Goal: Information Seeking & Learning: Learn about a topic

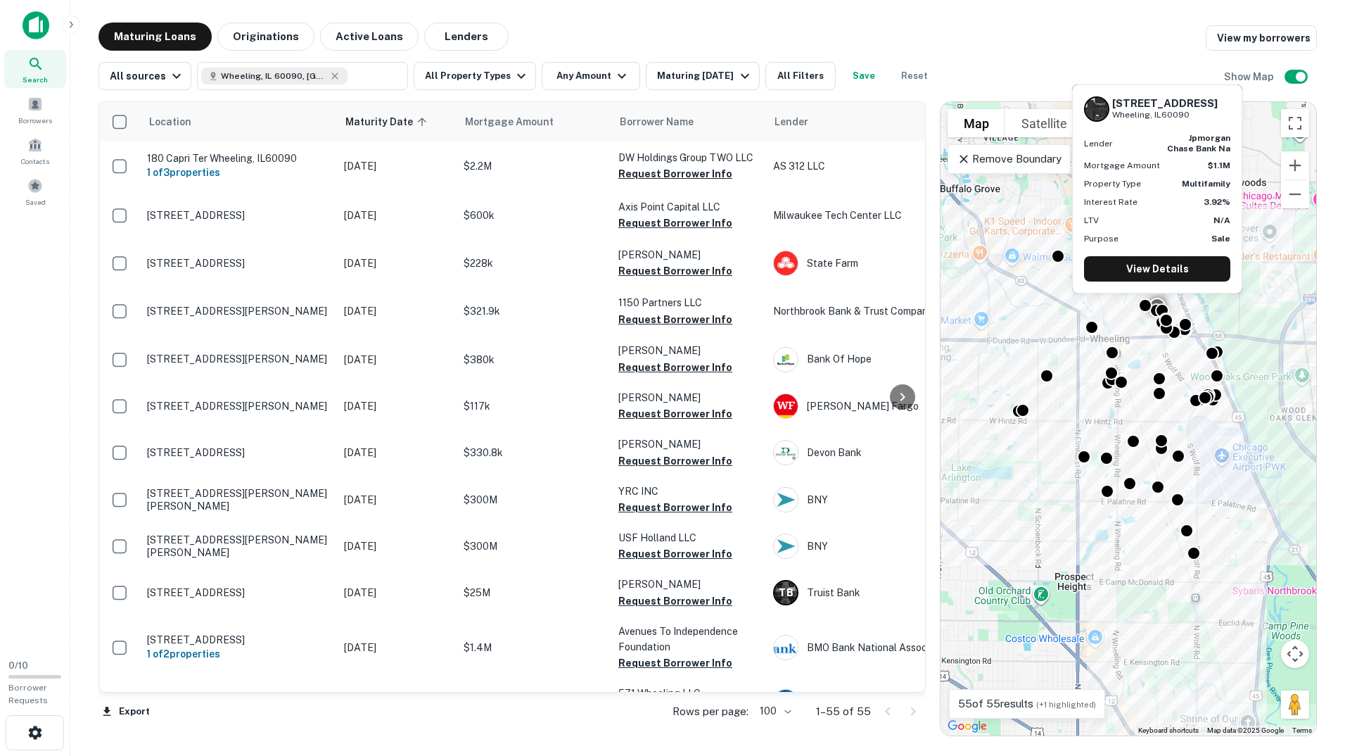
scroll to position [2150, 0]
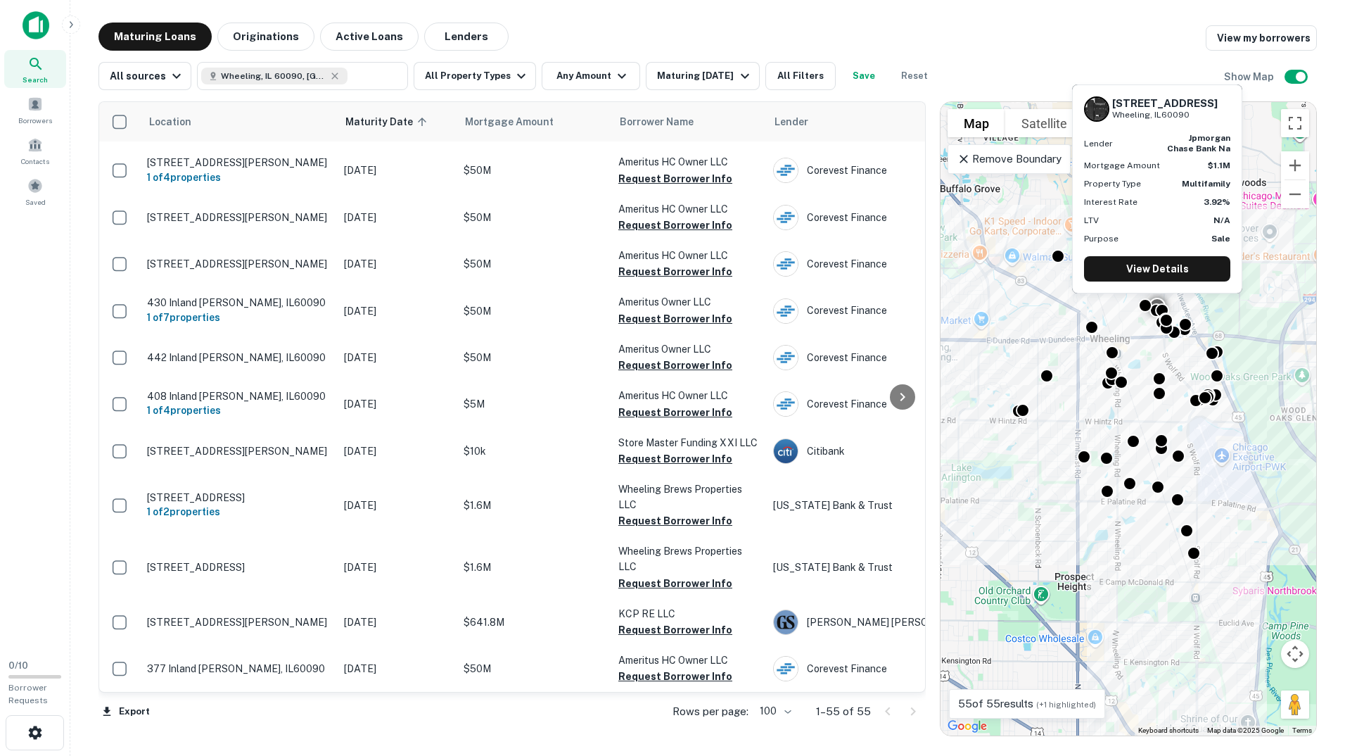
click at [989, 10] on main "Maturing Loans Originations Active Loans Lenders View my borrowers All sources …" at bounding box center [707, 378] width 1275 height 756
click at [329, 74] on icon at bounding box center [334, 75] width 11 height 11
type input "**********"
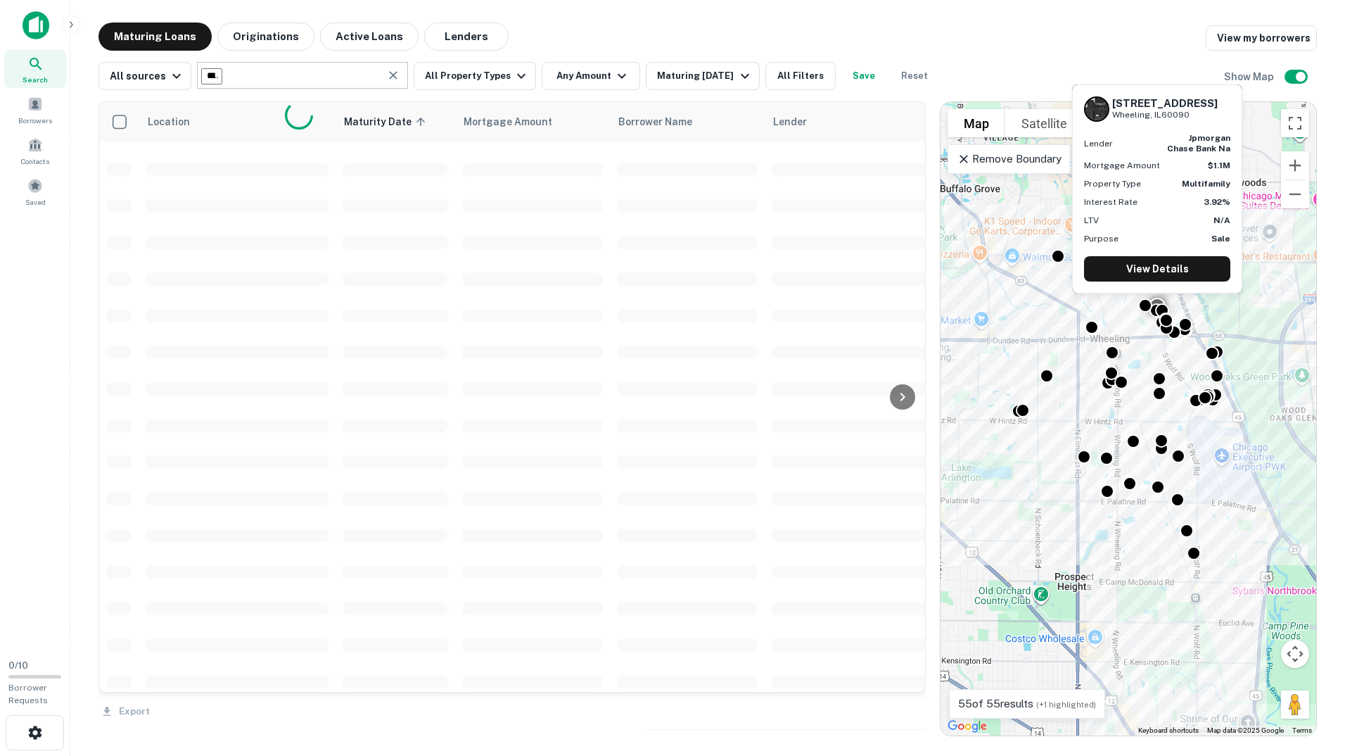
scroll to position [3119, 0]
click at [390, 75] on icon "Clear" at bounding box center [393, 75] width 8 height 8
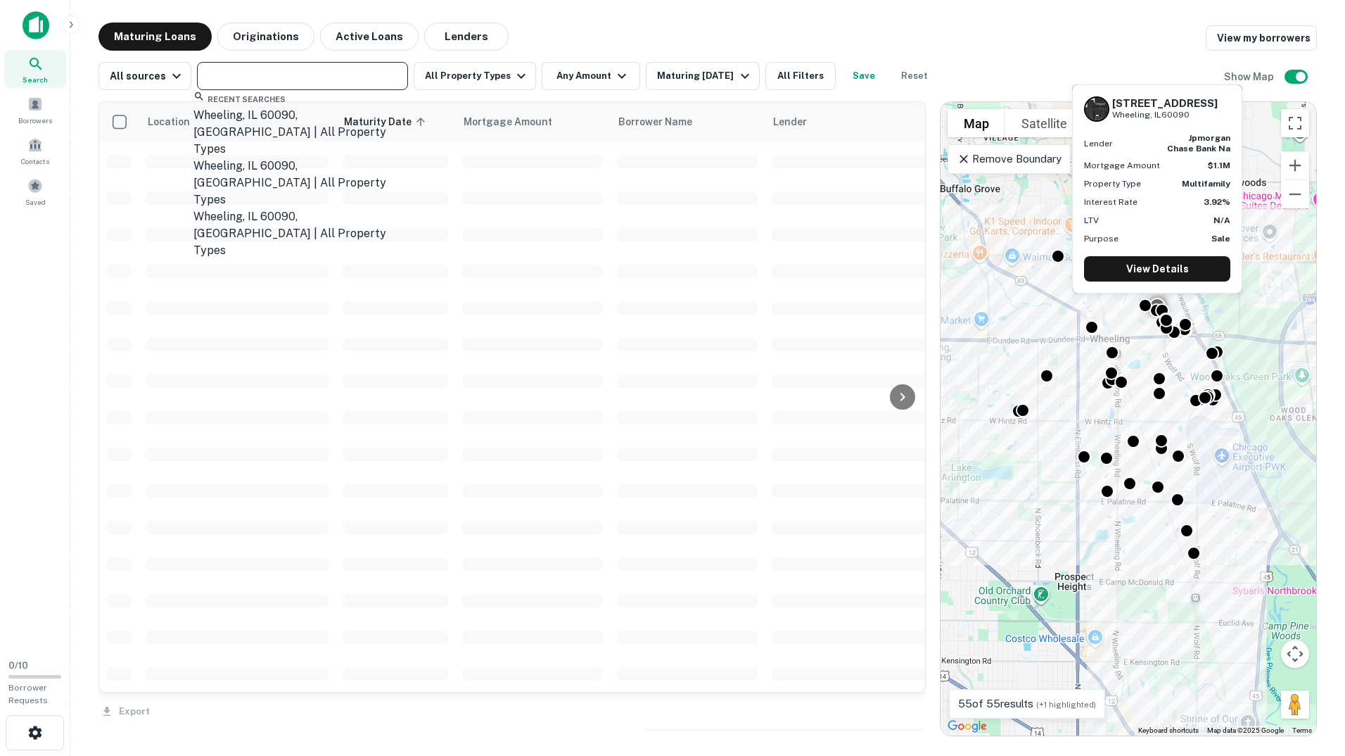
click at [293, 77] on input "text" at bounding box center [301, 76] width 201 height 20
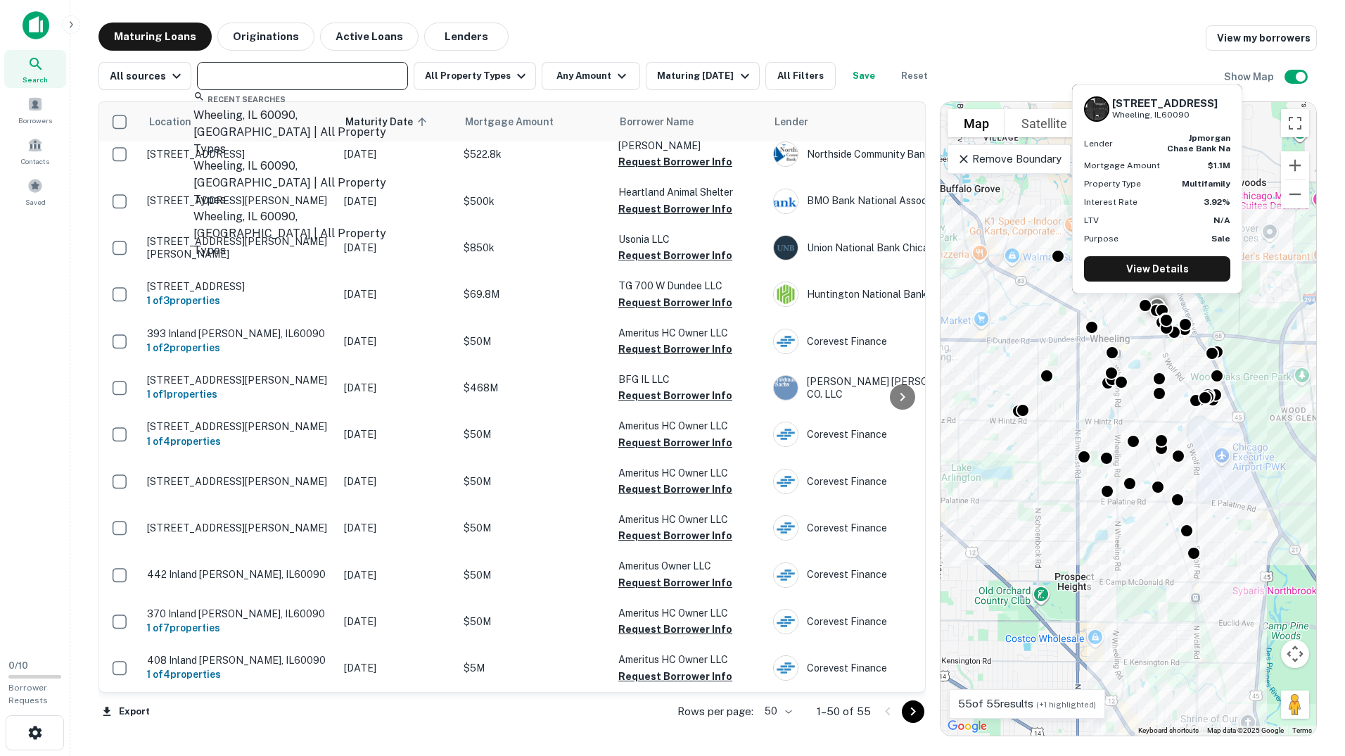
scroll to position [1885, 0]
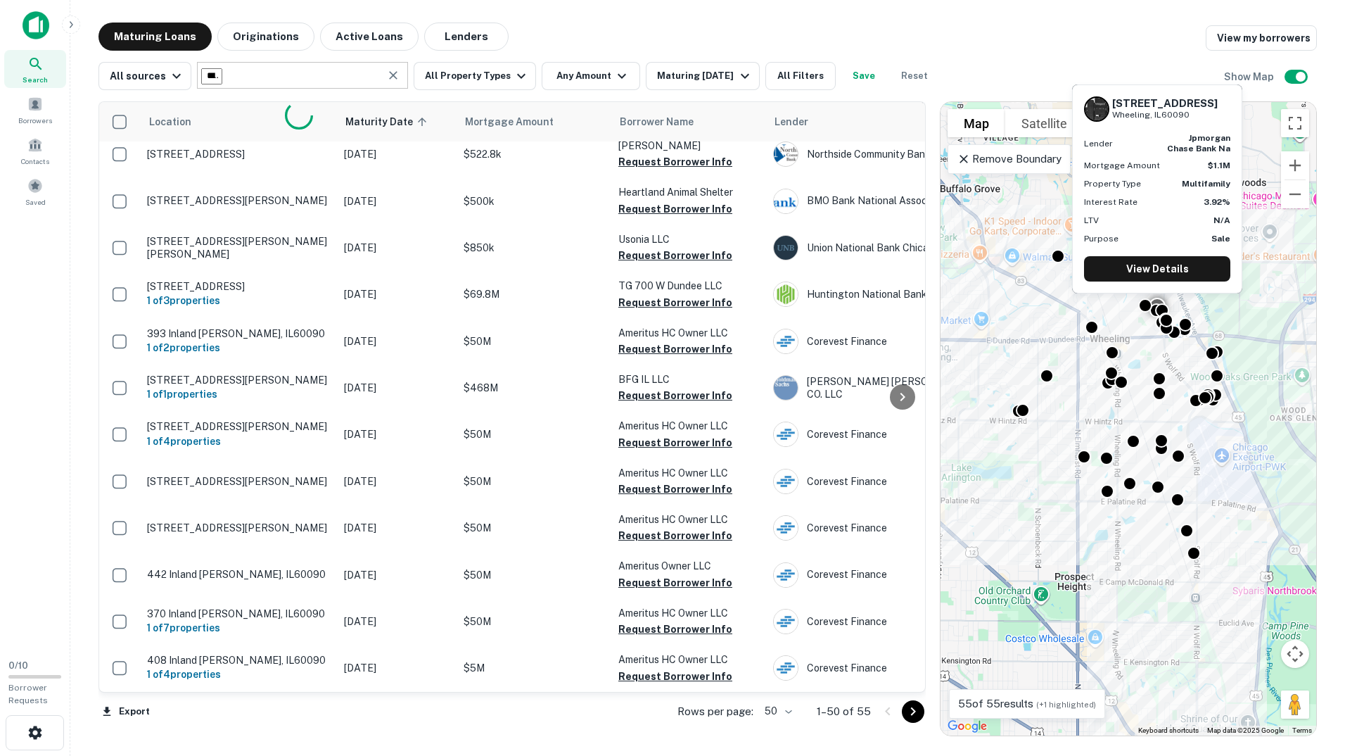
type input "**********"
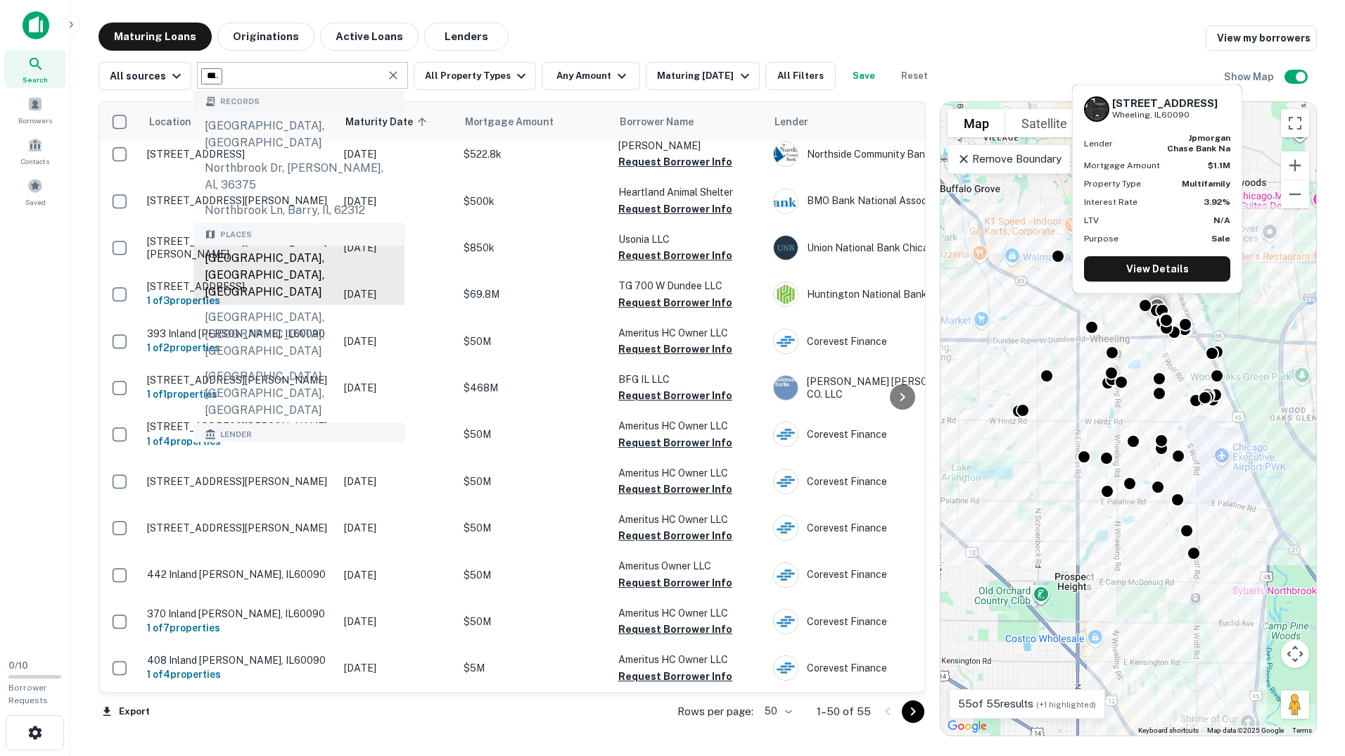
click at [290, 246] on div "[GEOGRAPHIC_DATA], [GEOGRAPHIC_DATA], [GEOGRAPHIC_DATA]" at bounding box center [298, 275] width 211 height 59
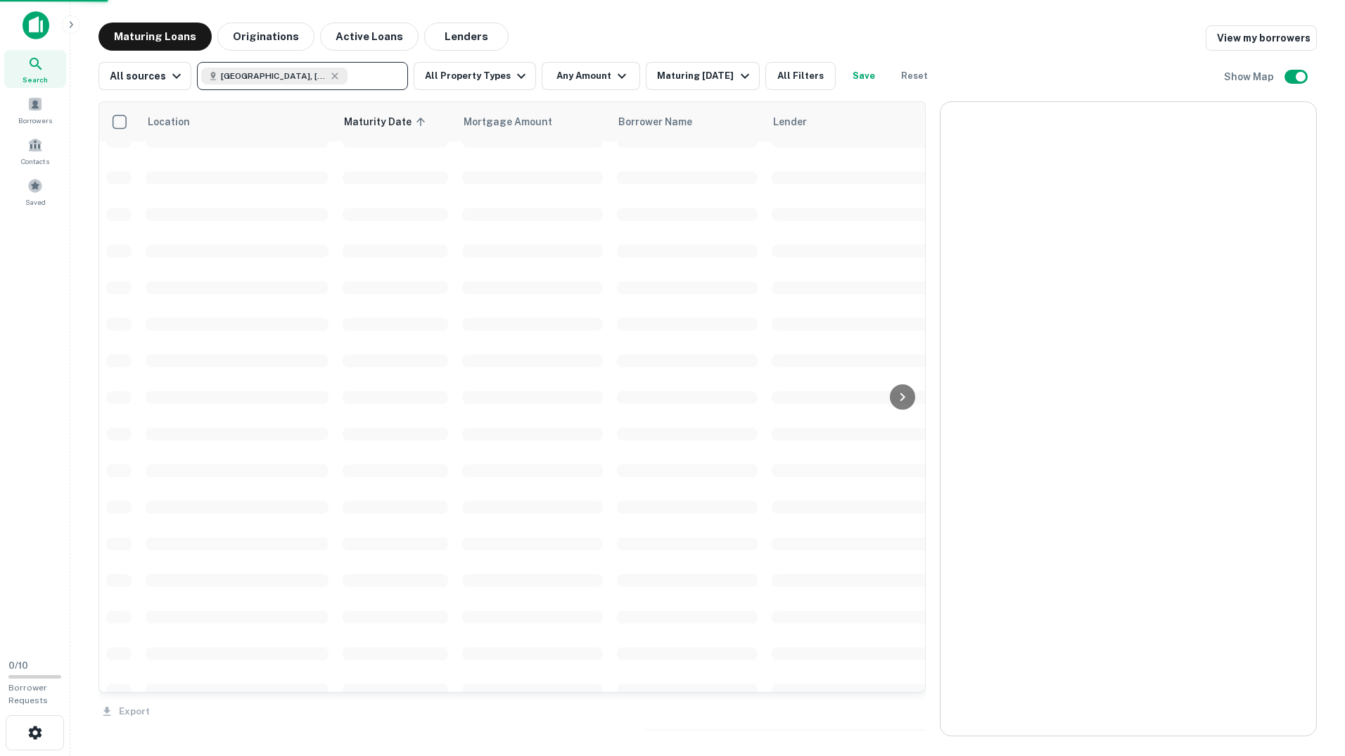
scroll to position [3119, 0]
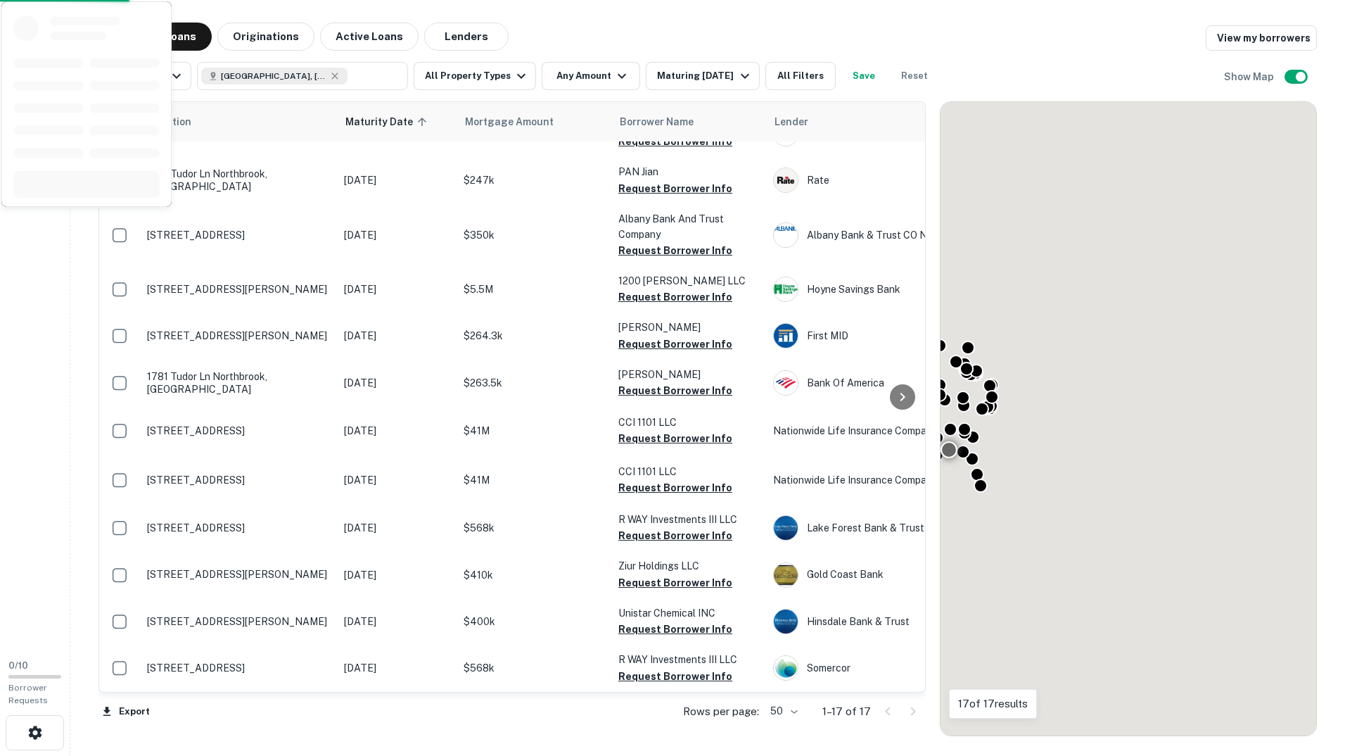
click at [1024, 42] on div "Maturing Loans Originations Active Loans Lenders View my borrowers" at bounding box center [708, 37] width 1219 height 28
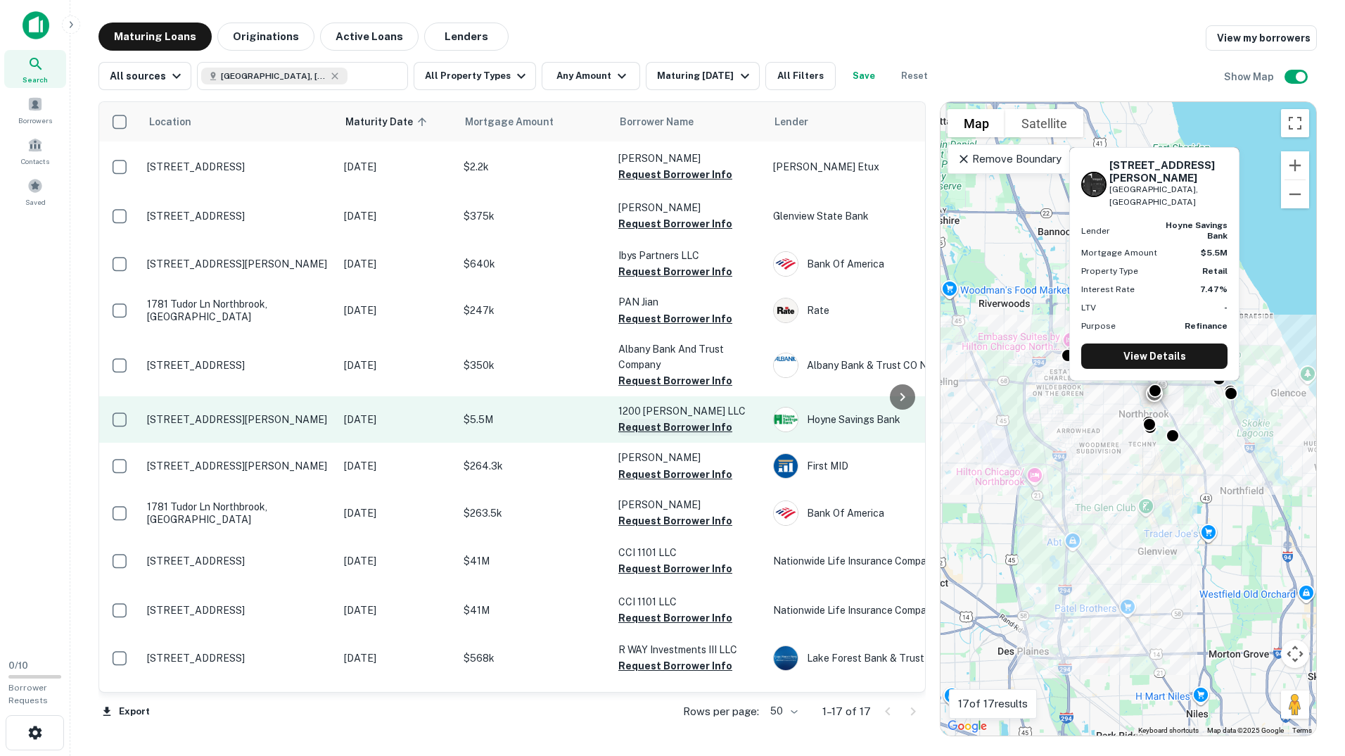
scroll to position [0, 0]
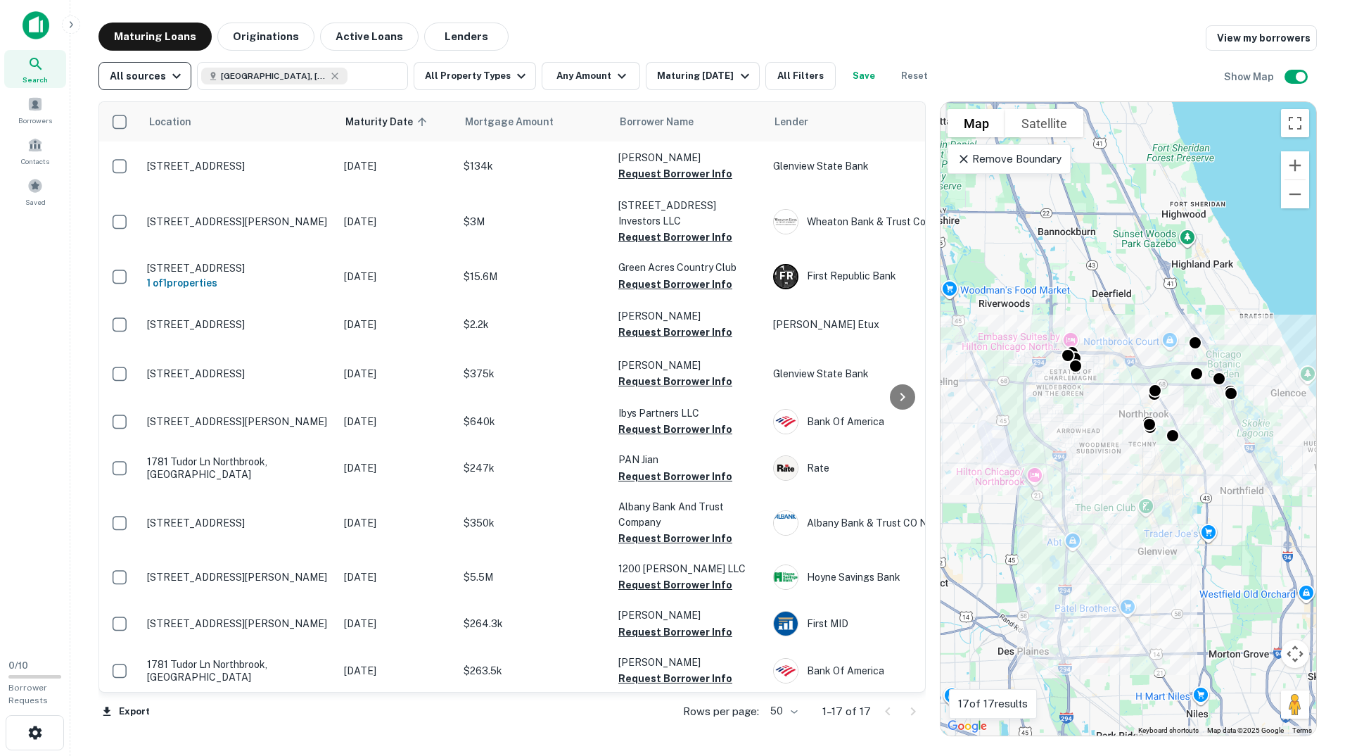
click at [158, 72] on div "All sources" at bounding box center [147, 76] width 75 height 17
click at [158, 72] on div at bounding box center [672, 378] width 1345 height 756
click at [811, 80] on button "All Filters" at bounding box center [801, 76] width 70 height 28
